Goal: Information Seeking & Learning: Understand process/instructions

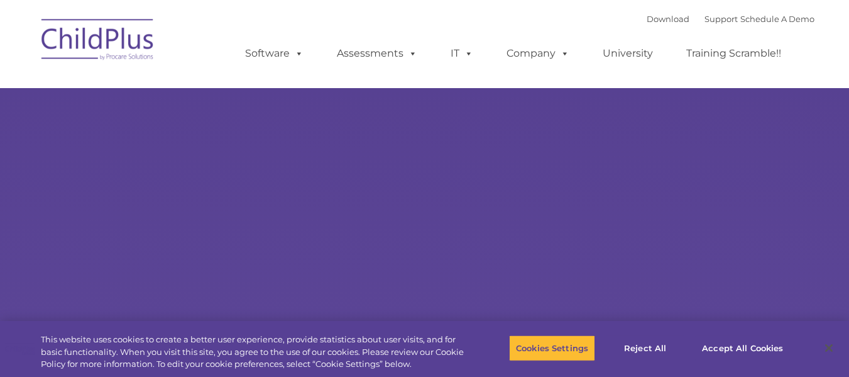
select select "MEDIUM"
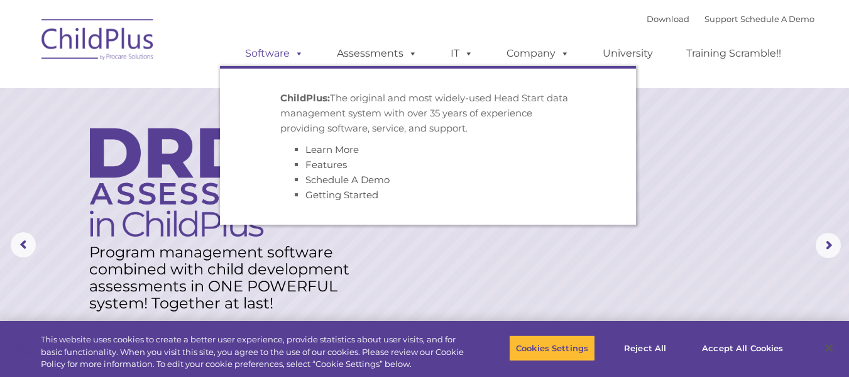
click at [276, 53] on link "Software" at bounding box center [275, 53] width 84 height 25
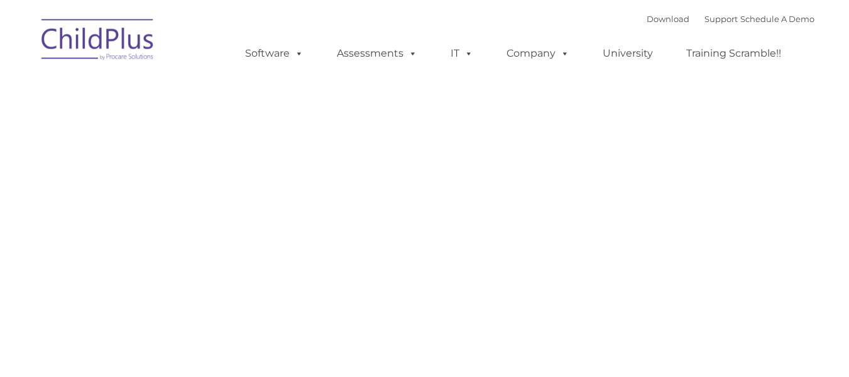
type input ""
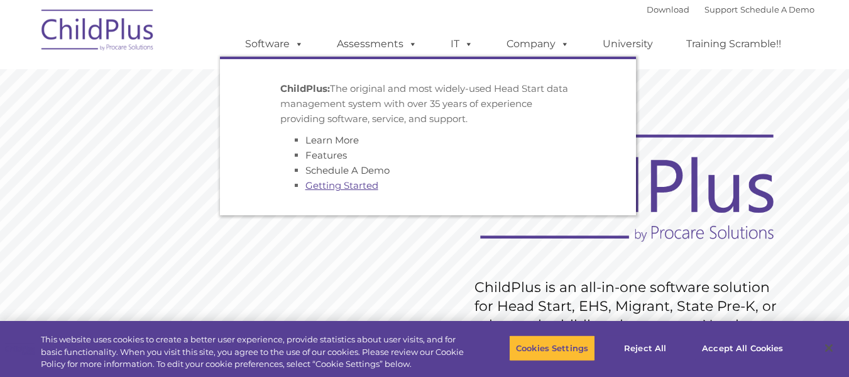
click at [356, 180] on link "Getting Started" at bounding box center [342, 185] width 73 height 12
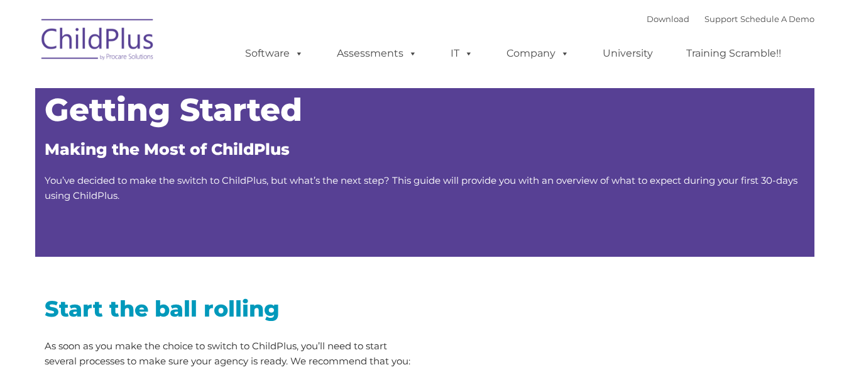
type input ""
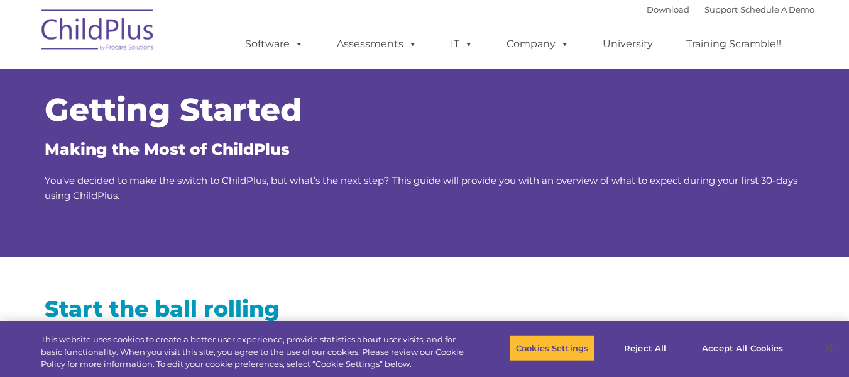
click at [228, 7] on div "Download Support | Schedule A Demo  MENU MENU Software ChildPlus: The original…" at bounding box center [517, 34] width 595 height 69
